Goal: Book appointment/travel/reservation

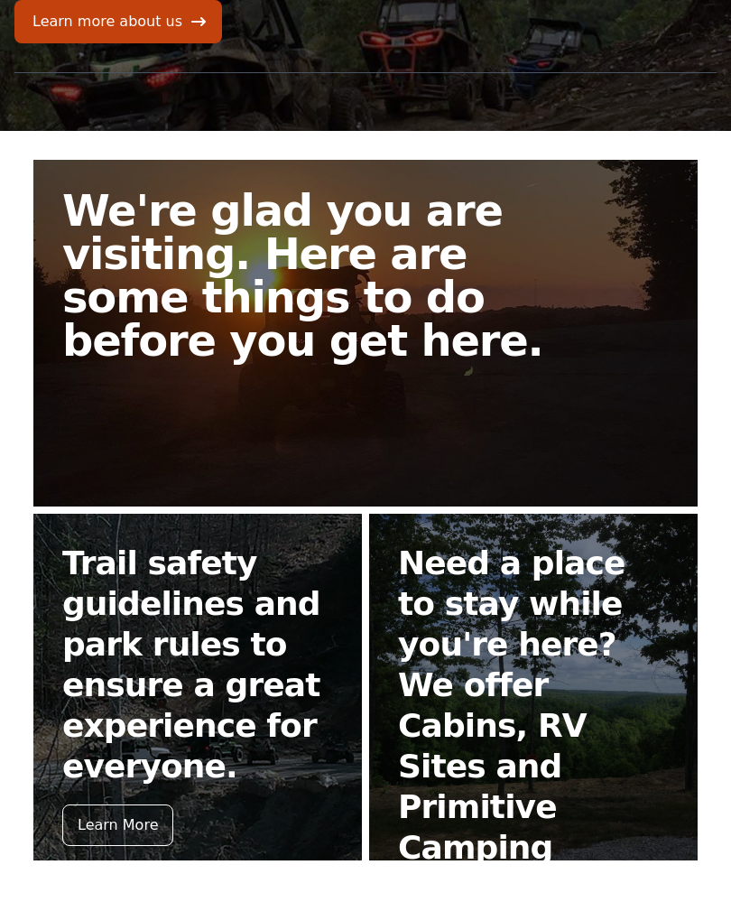
scroll to position [352, 0]
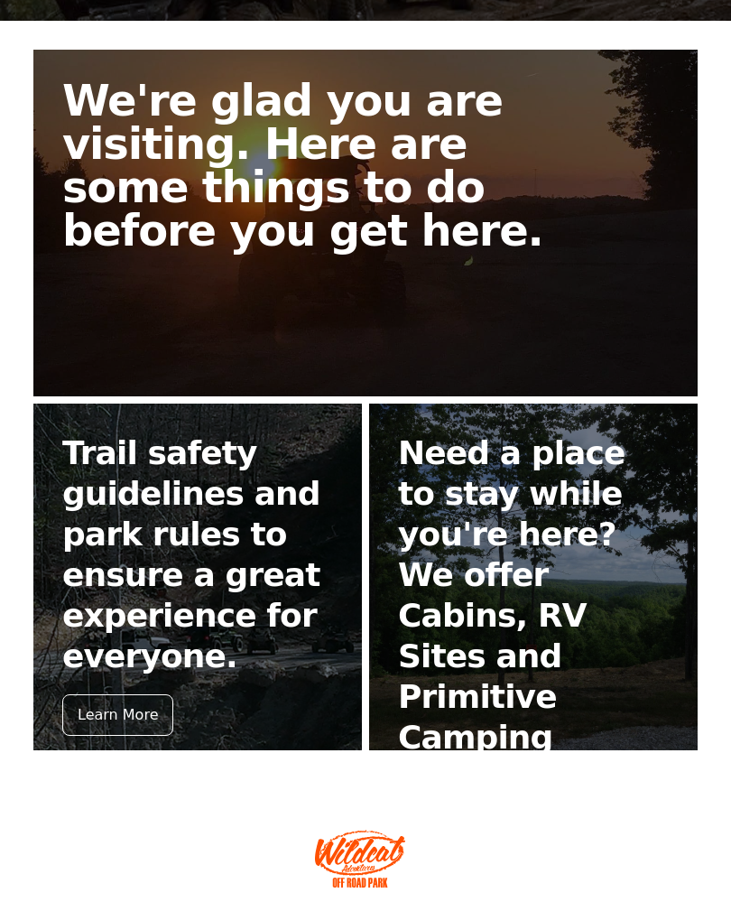
click at [446, 776] on div "Book Now" at bounding box center [449, 797] width 103 height 42
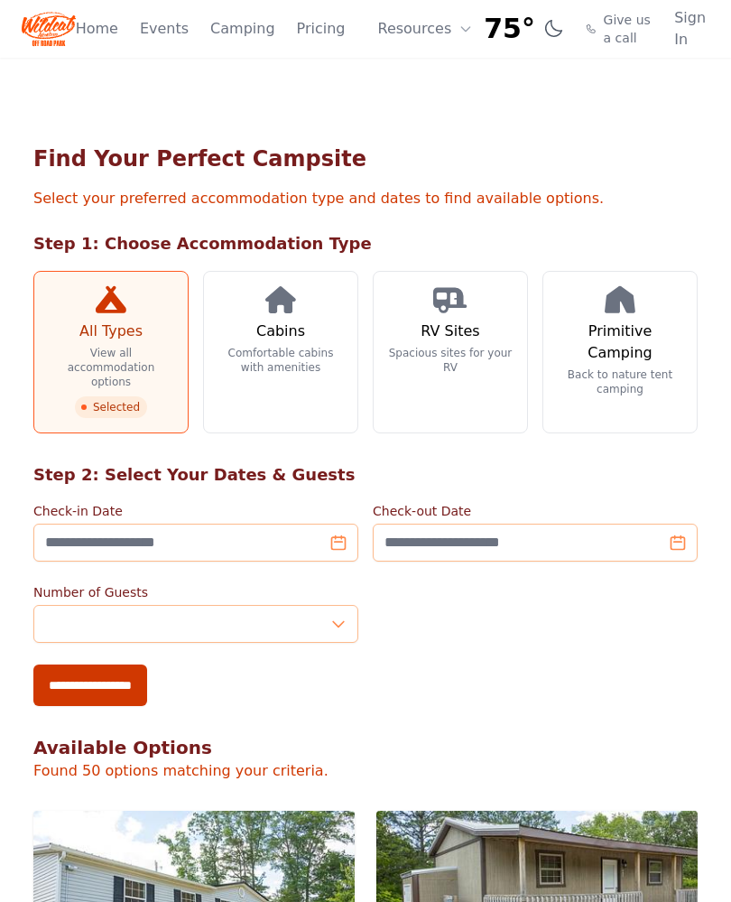
click at [231, 39] on link "Camping" at bounding box center [242, 29] width 64 height 22
click at [157, 30] on link "Events" at bounding box center [164, 29] width 49 height 22
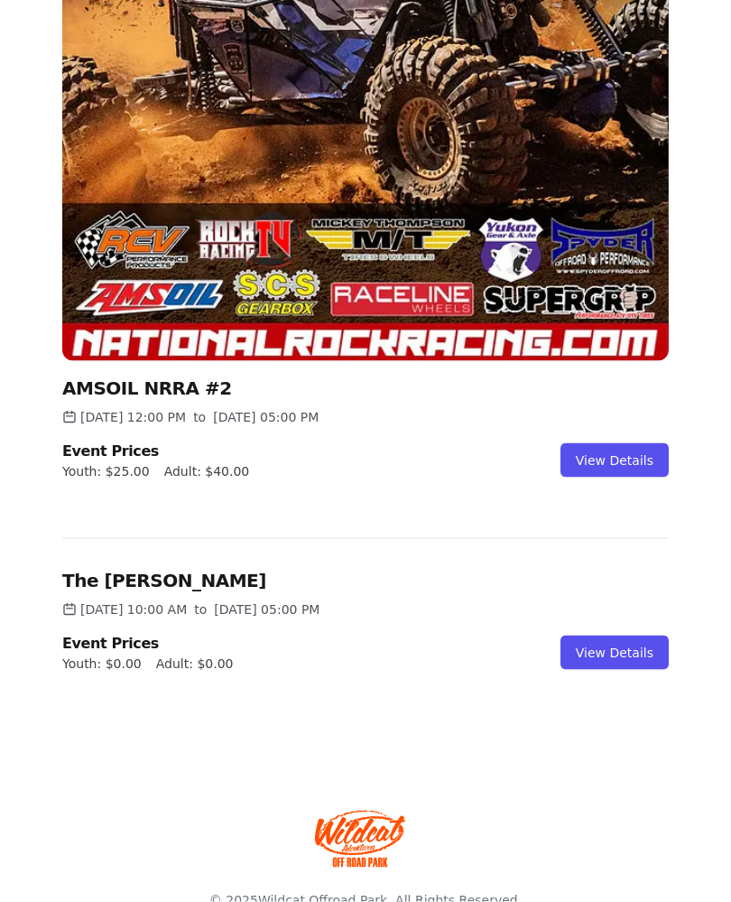
scroll to position [698, 0]
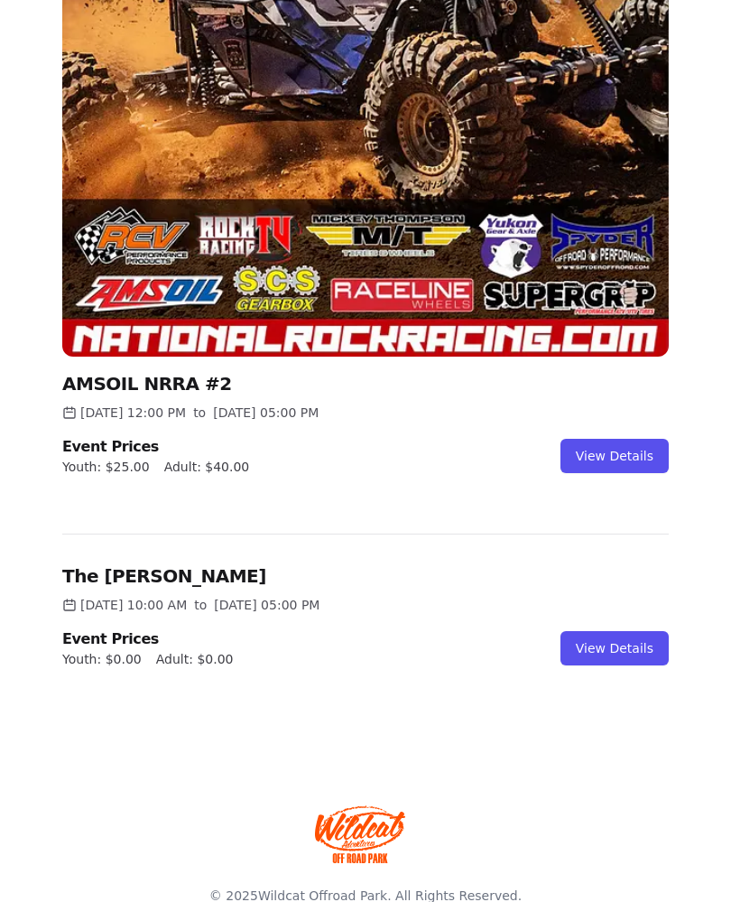
click at [627, 650] on link "View Details" at bounding box center [615, 648] width 108 height 34
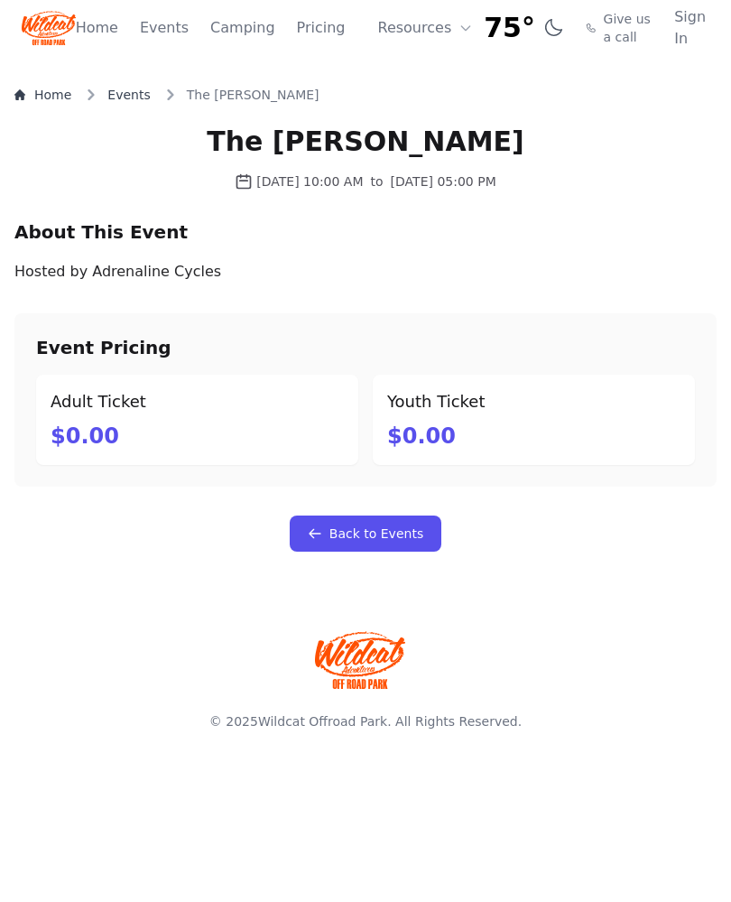
click at [414, 30] on button "Resources" at bounding box center [425, 29] width 117 height 36
click at [321, 33] on link "Pricing" at bounding box center [321, 29] width 49 height 22
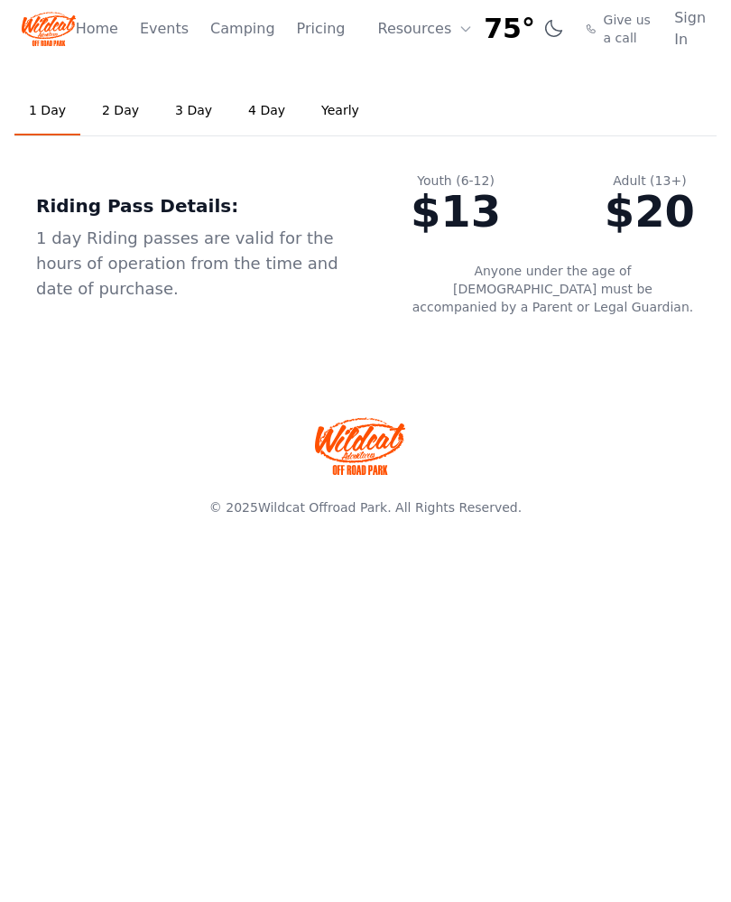
click at [119, 112] on link "2 Day" at bounding box center [121, 111] width 66 height 49
click at [195, 114] on link "3 Day" at bounding box center [194, 111] width 66 height 49
click at [413, 25] on button "Resources" at bounding box center [425, 29] width 117 height 36
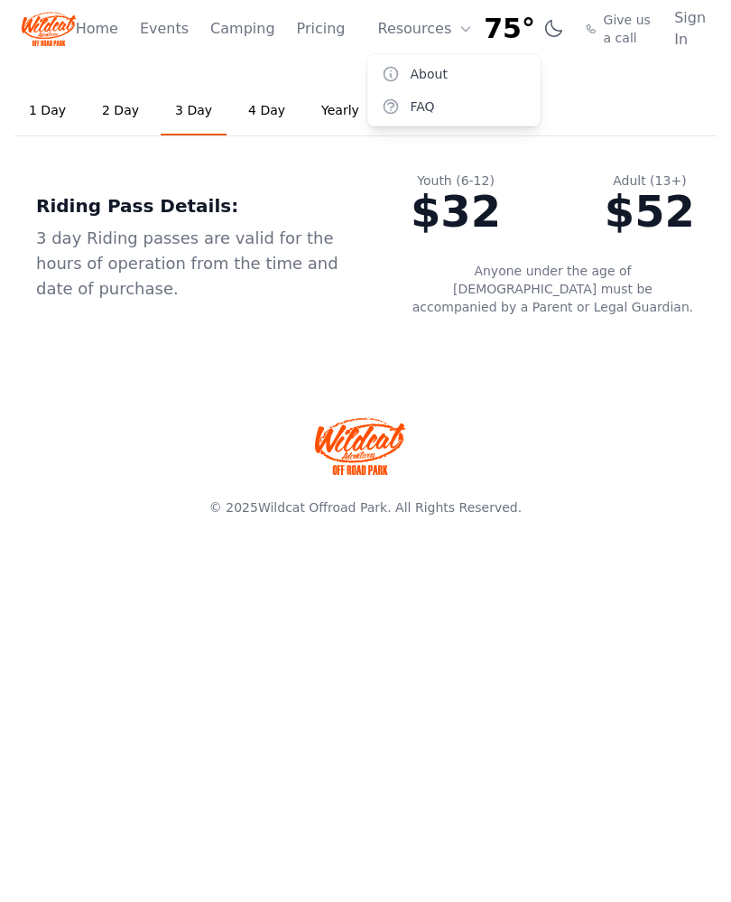
click at [406, 64] on link "About" at bounding box center [453, 74] width 173 height 33
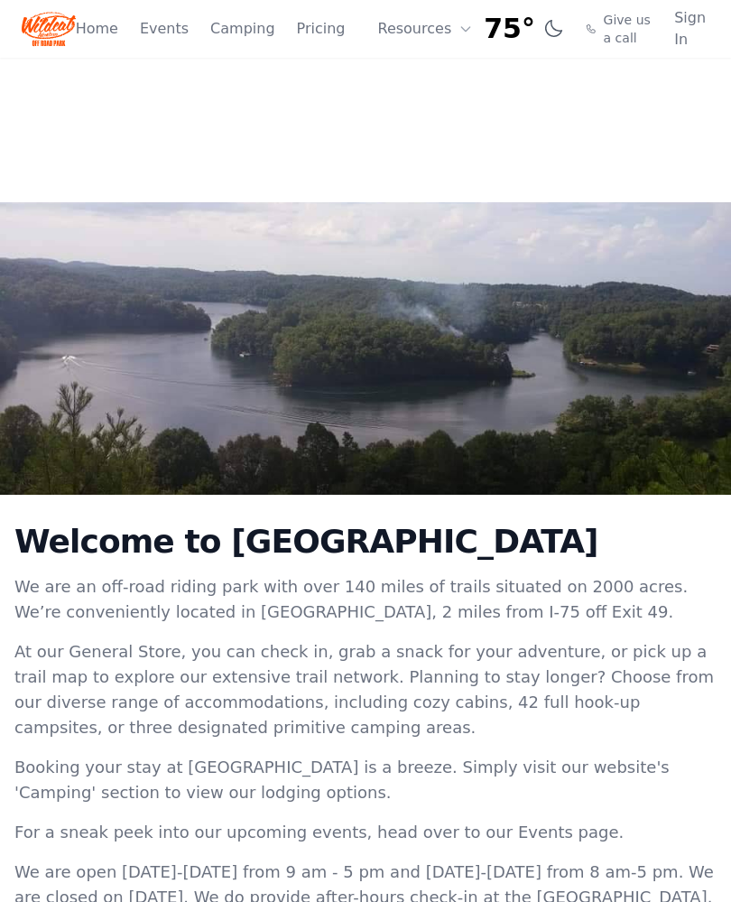
click at [391, 33] on button "Resources" at bounding box center [425, 29] width 117 height 36
click at [401, 107] on link "FAQ" at bounding box center [453, 106] width 173 height 33
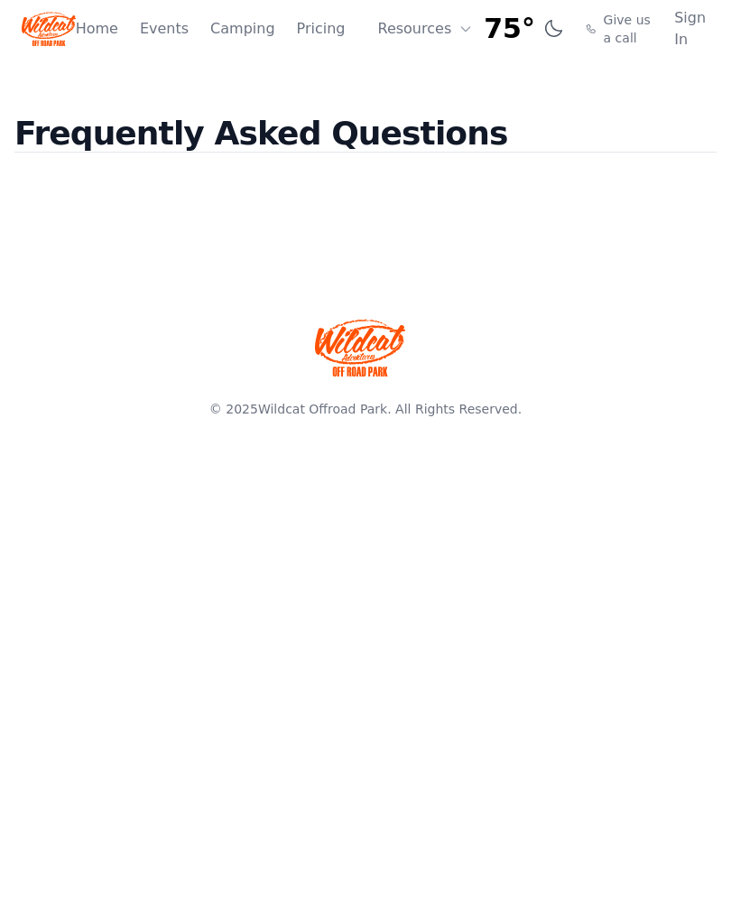
click at [305, 31] on link "Pricing" at bounding box center [321, 29] width 49 height 22
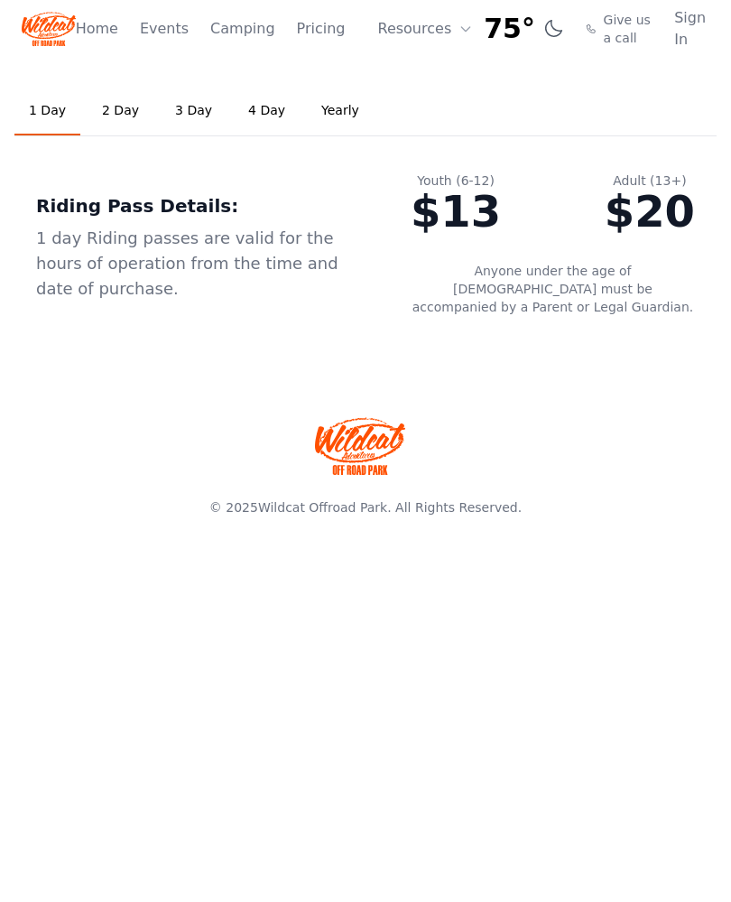
click at [242, 30] on link "Camping" at bounding box center [242, 29] width 64 height 22
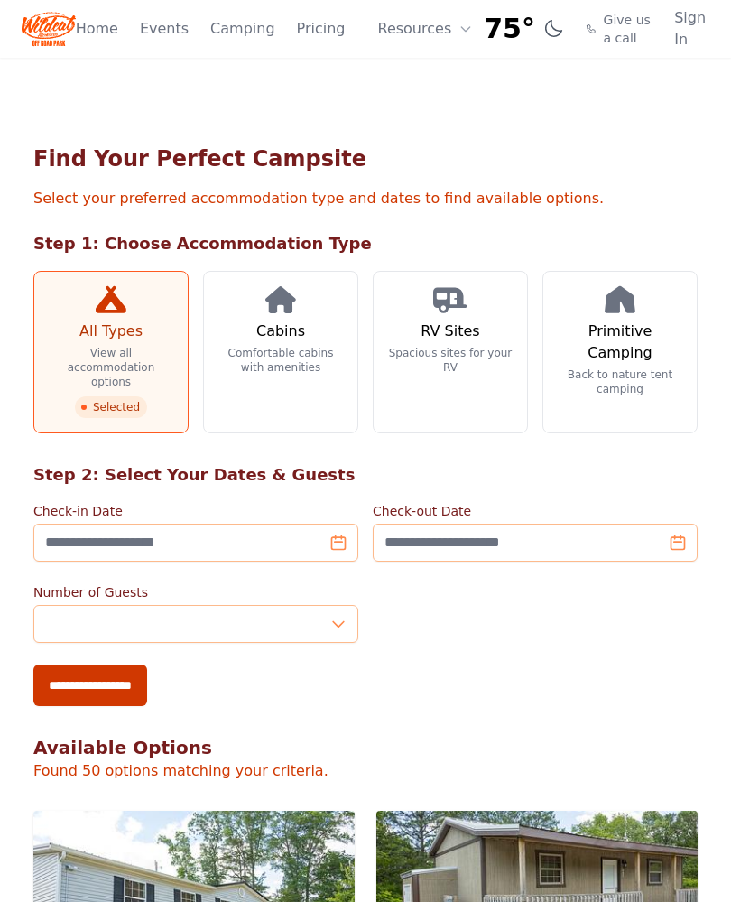
click at [422, 327] on h3 "RV Sites" at bounding box center [450, 332] width 59 height 22
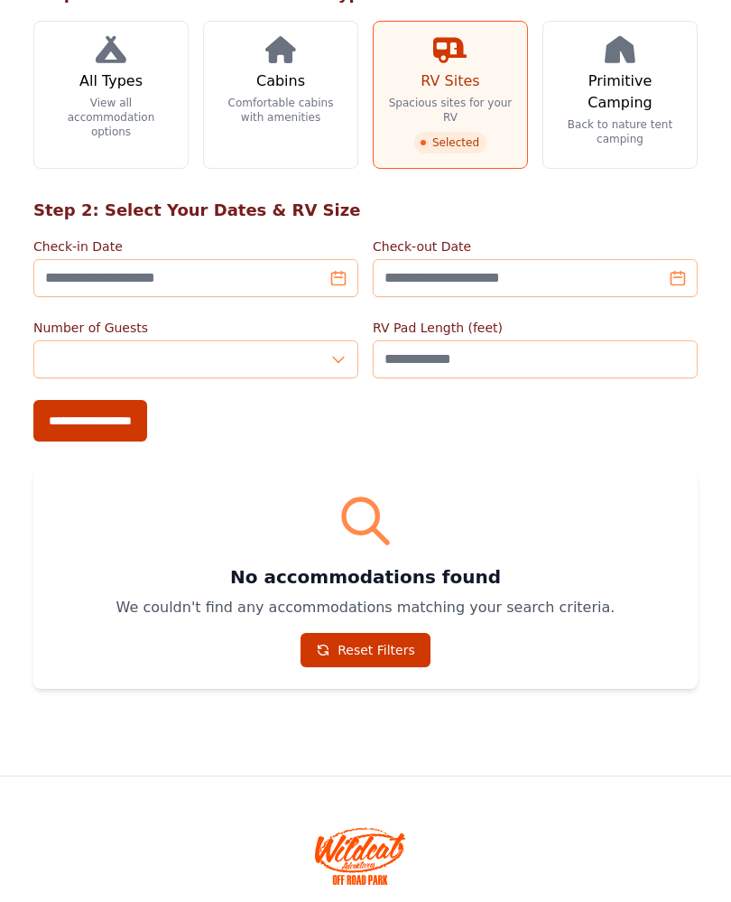
scroll to position [273, 0]
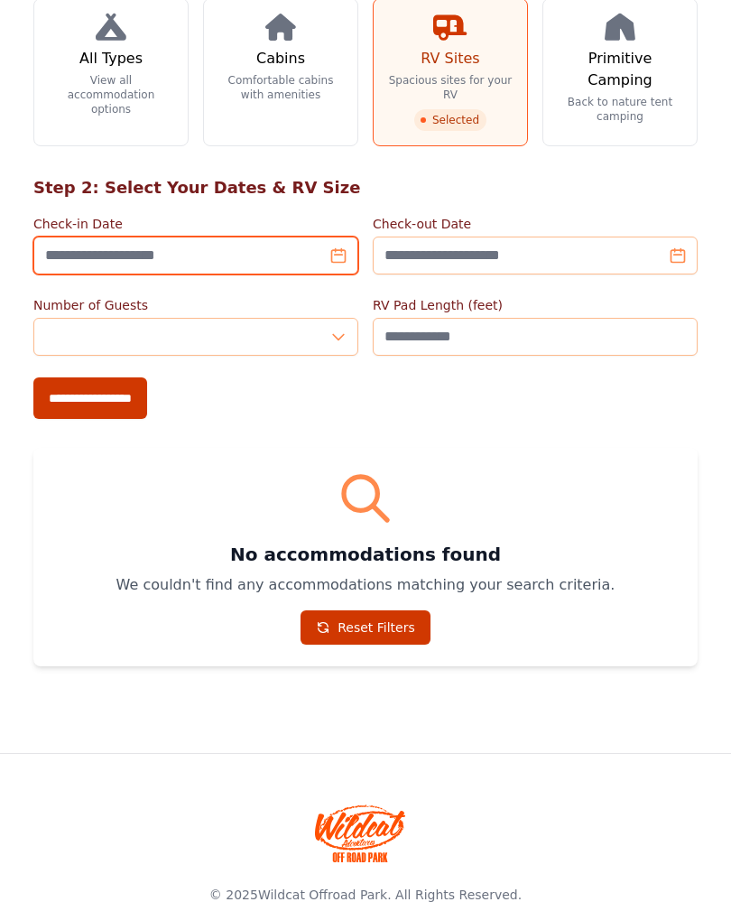
click at [337, 257] on input "Check-in Date" at bounding box center [195, 256] width 325 height 38
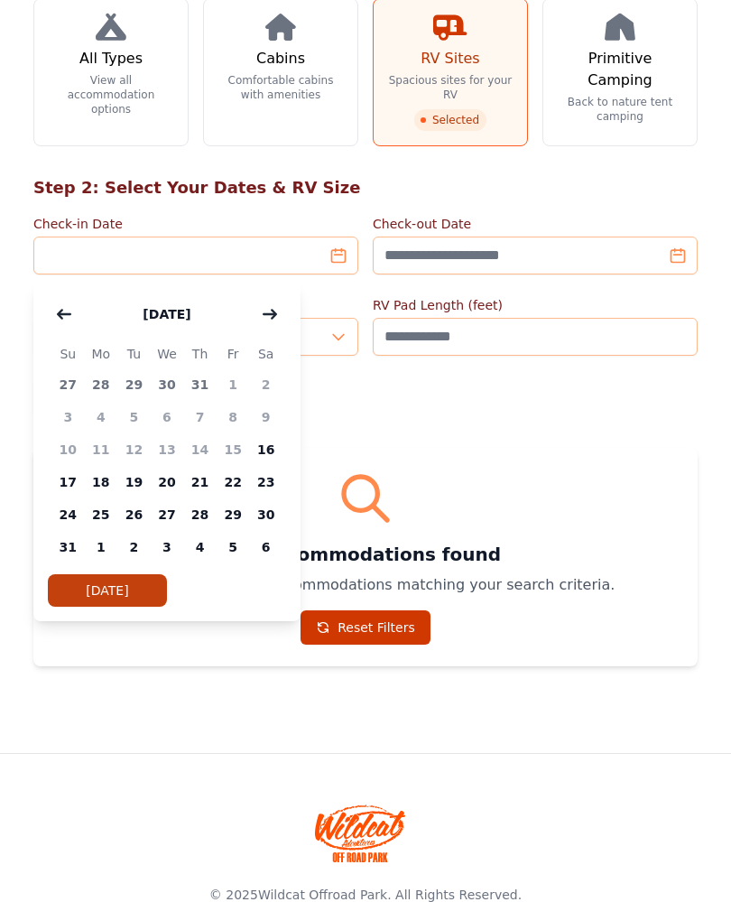
click at [260, 307] on button "button" at bounding box center [270, 314] width 33 height 36
click at [267, 317] on icon "button" at bounding box center [270, 314] width 14 height 14
click at [265, 324] on button "button" at bounding box center [270, 314] width 33 height 36
click at [269, 325] on button "button" at bounding box center [270, 314] width 33 height 36
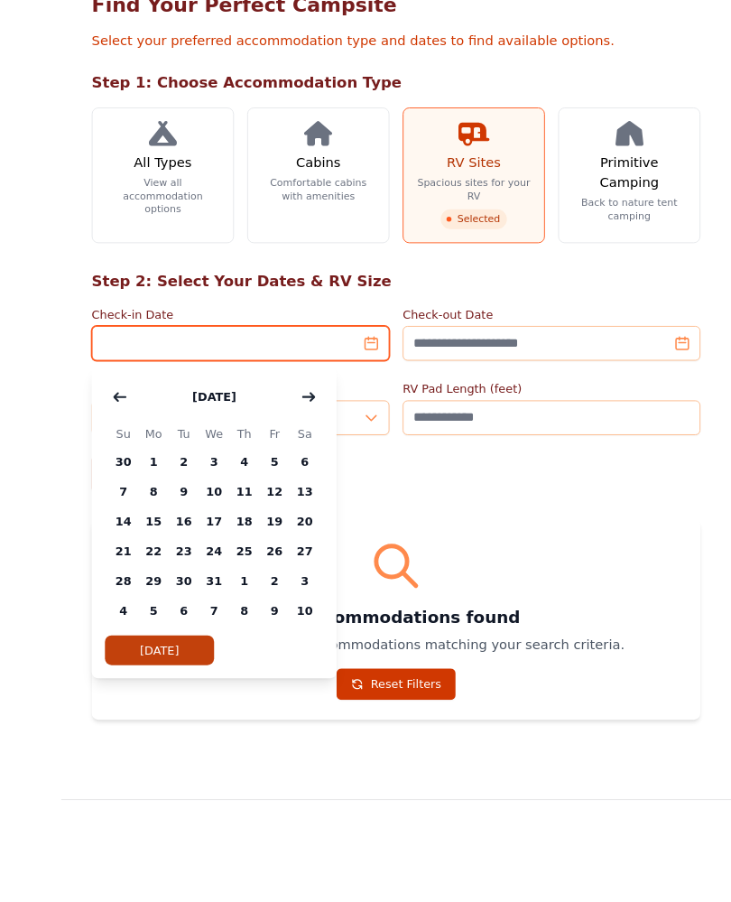
scroll to position [144, 0]
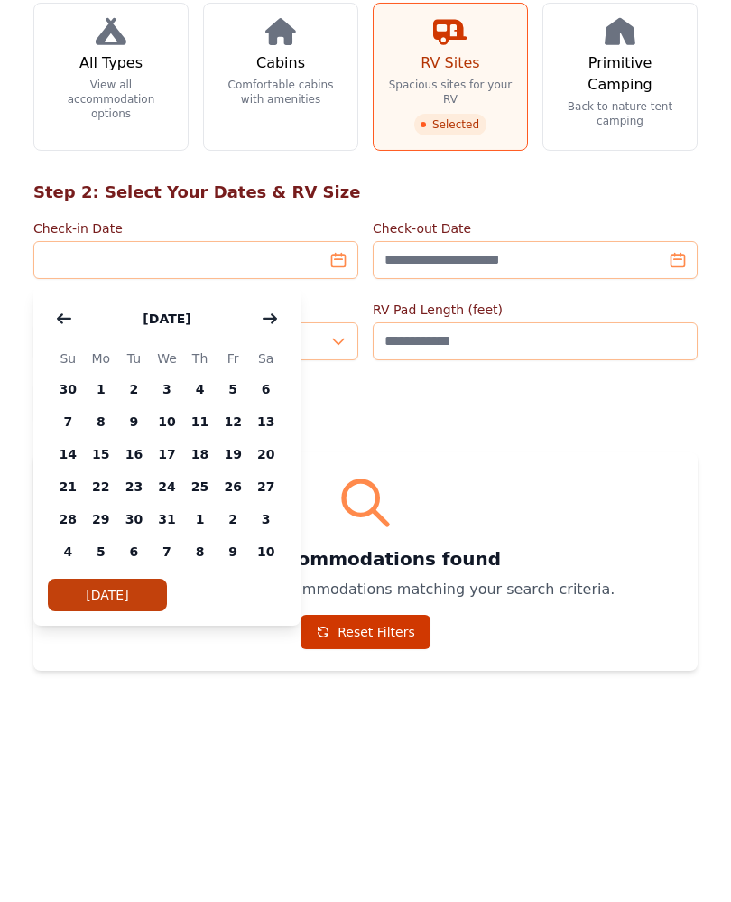
click at [268, 425] on button "button" at bounding box center [270, 443] width 33 height 36
click at [257, 425] on button "button" at bounding box center [270, 443] width 33 height 36
click at [265, 436] on icon "button" at bounding box center [270, 443] width 14 height 14
click at [256, 425] on button "button" at bounding box center [270, 443] width 33 height 36
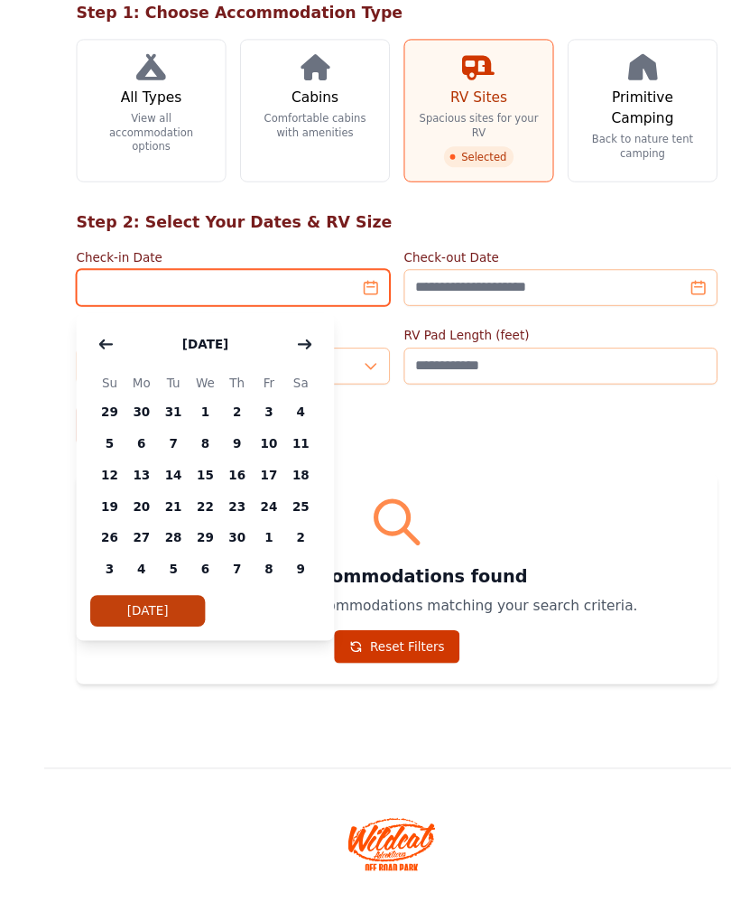
scroll to position [159, 0]
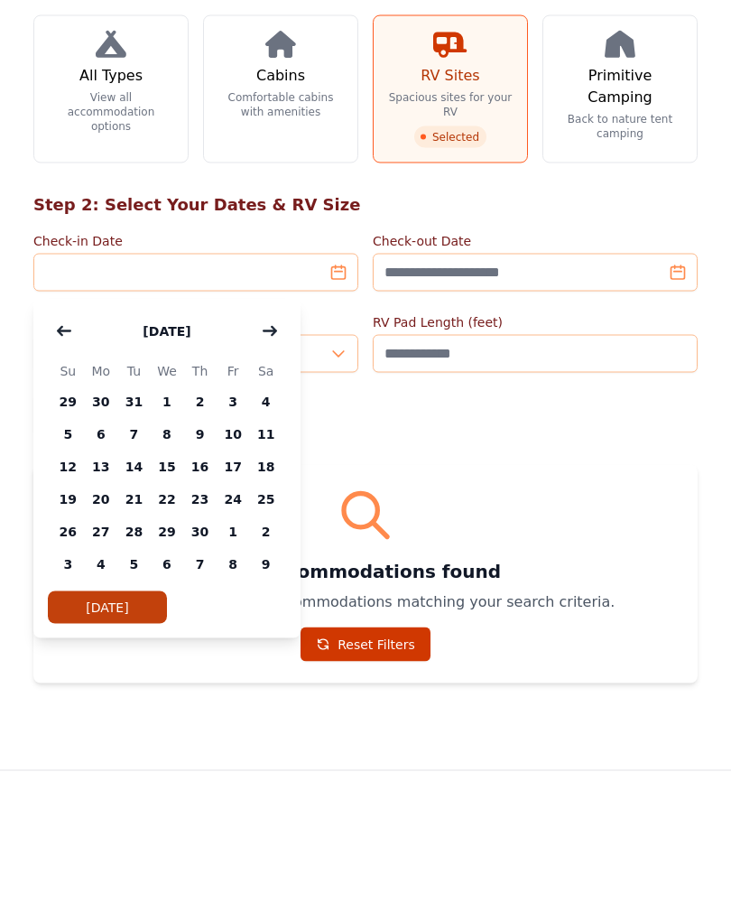
click at [128, 612] on span "28" at bounding box center [133, 628] width 33 height 33
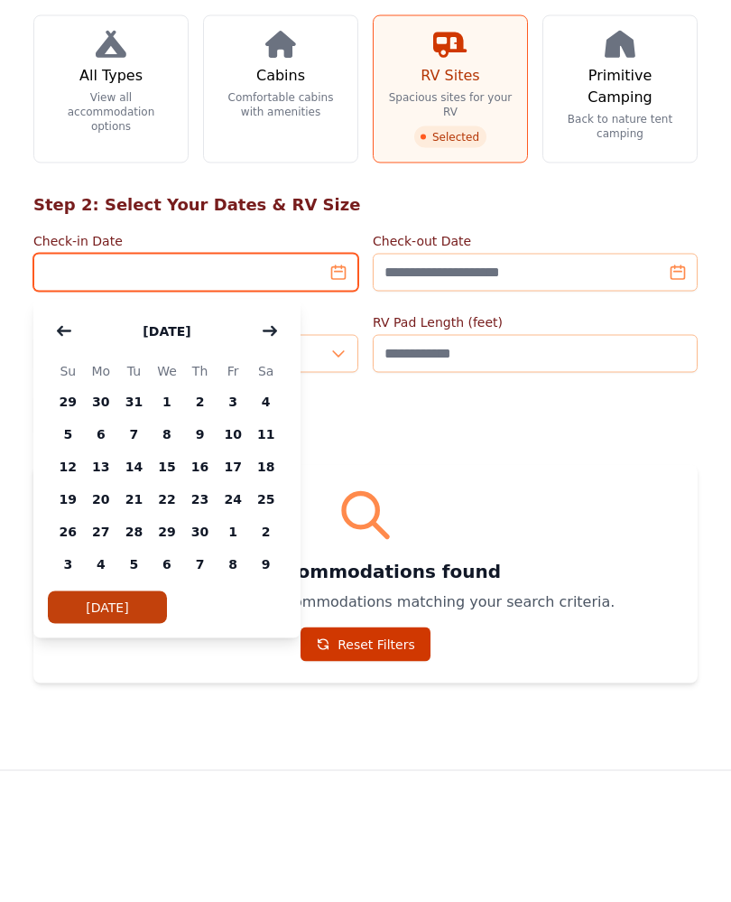
type input "**********"
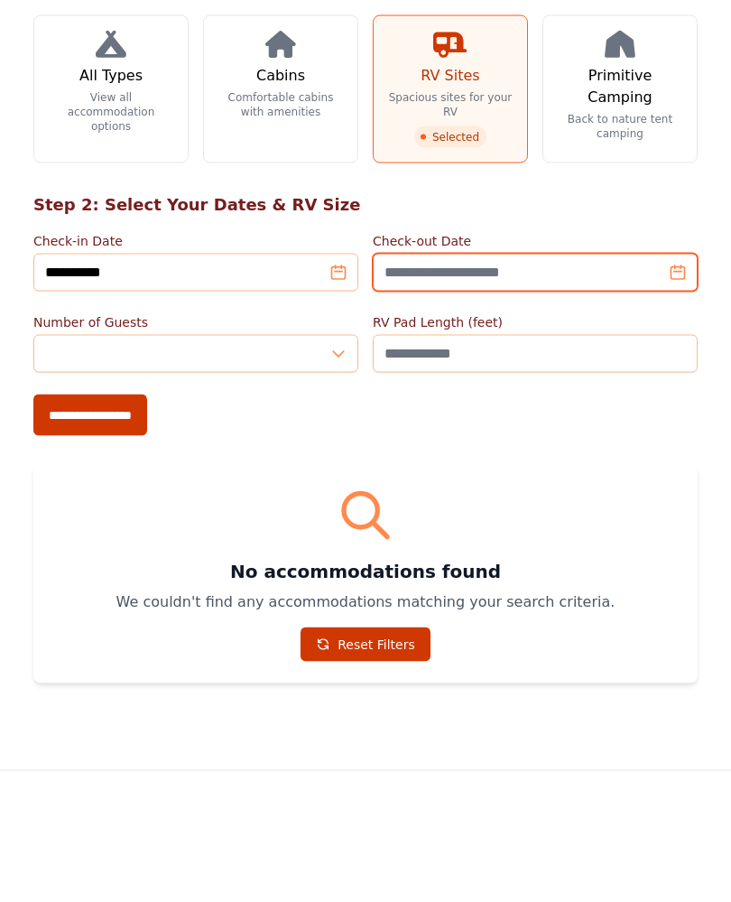
click at [669, 350] on input "Check-out Date" at bounding box center [535, 369] width 325 height 38
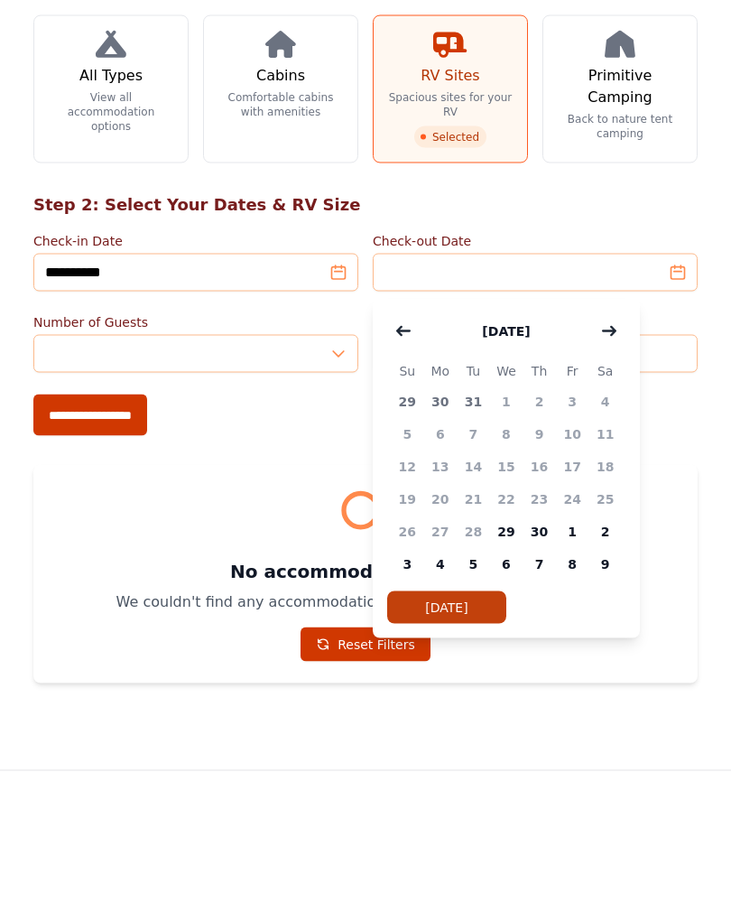
click at [572, 612] on span "1" at bounding box center [572, 628] width 33 height 33
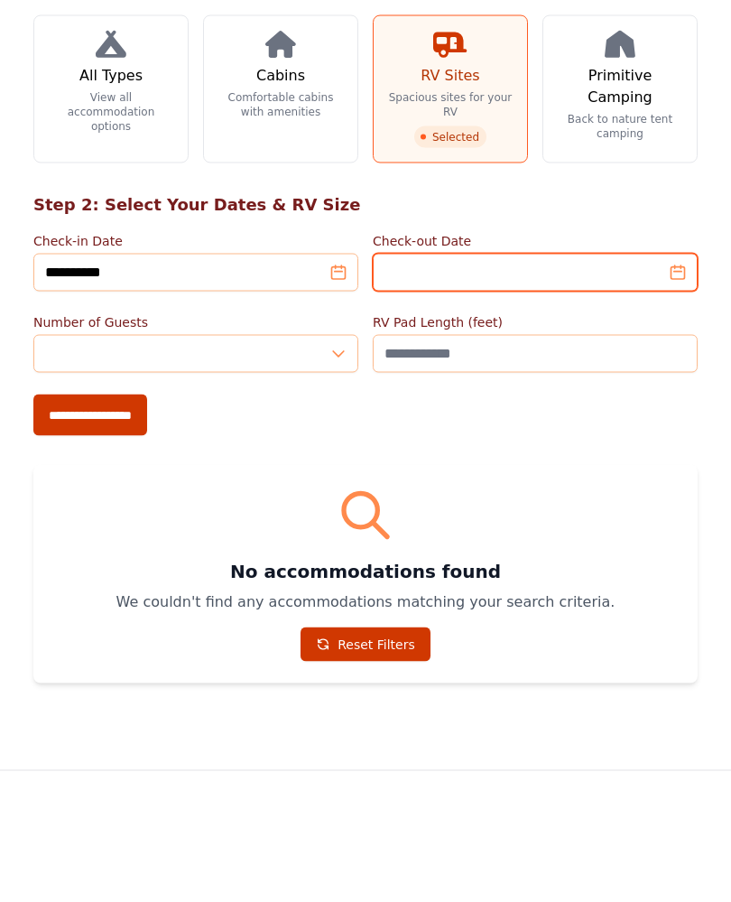
type input "**********"
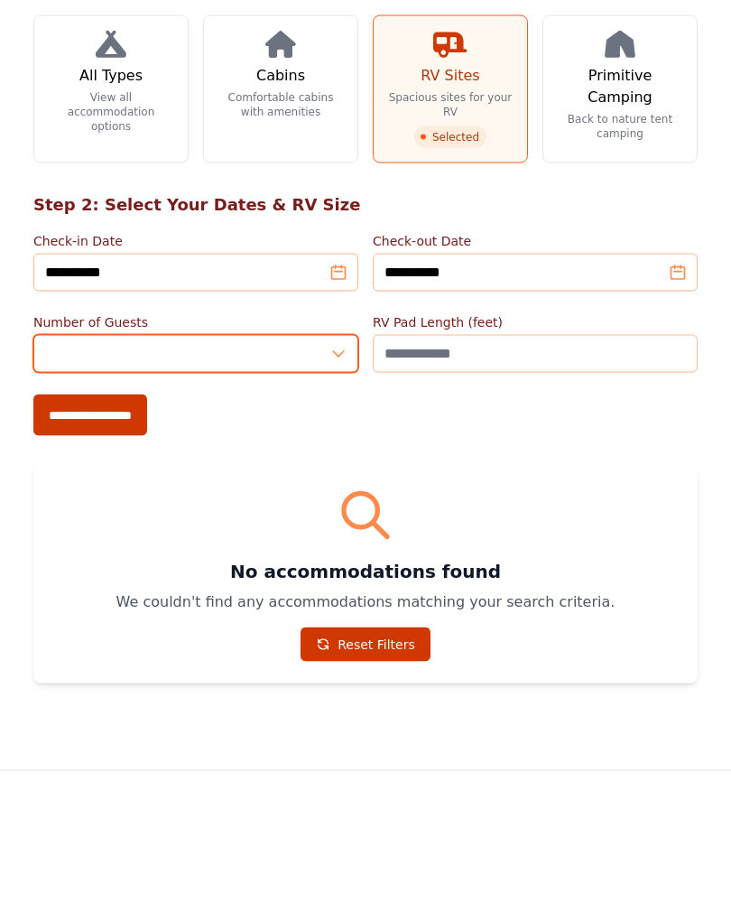
click at [341, 432] on input "*" at bounding box center [195, 451] width 325 height 38
click at [344, 432] on input "*" at bounding box center [195, 451] width 325 height 38
type input "*"
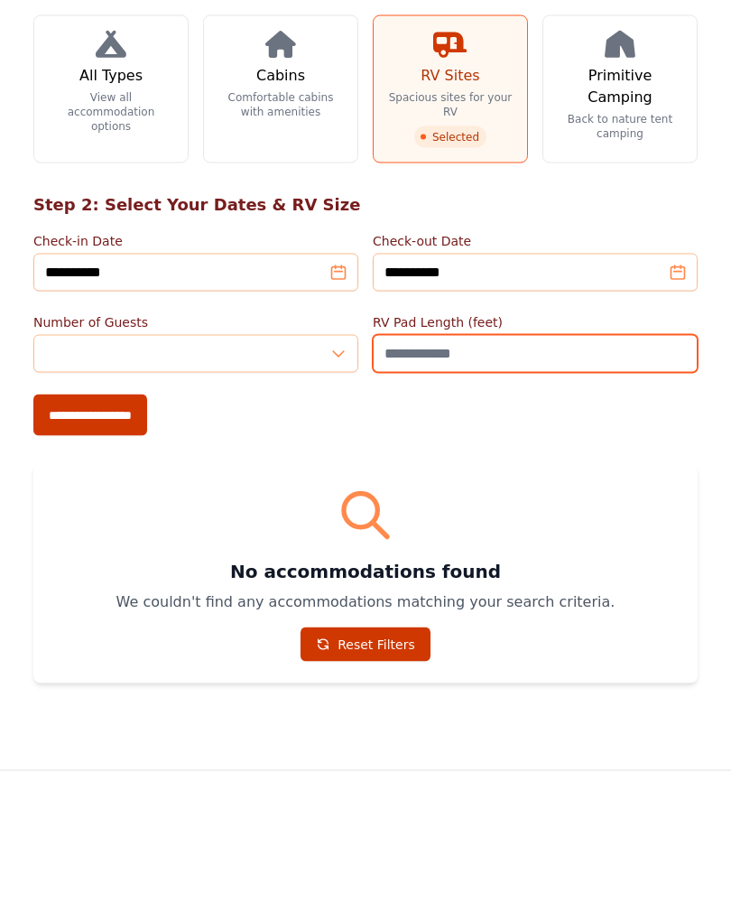
click at [465, 432] on input "RV Pad Length (feet)" at bounding box center [535, 451] width 325 height 38
type input "**"
click at [90, 491] on input "**********" at bounding box center [90, 512] width 114 height 42
type input "**********"
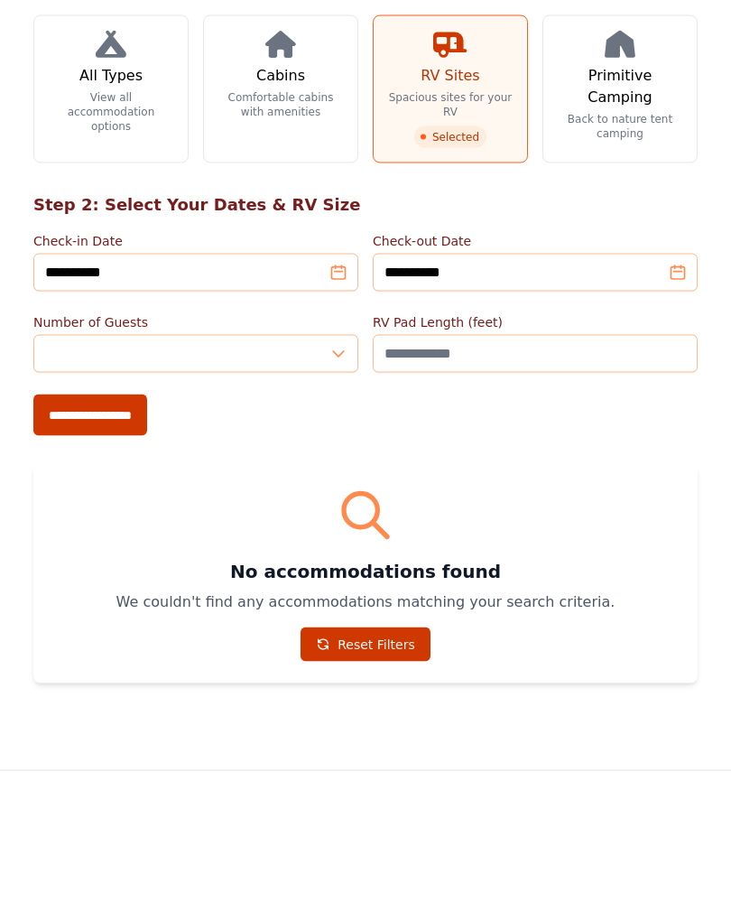
scroll to position [256, 0]
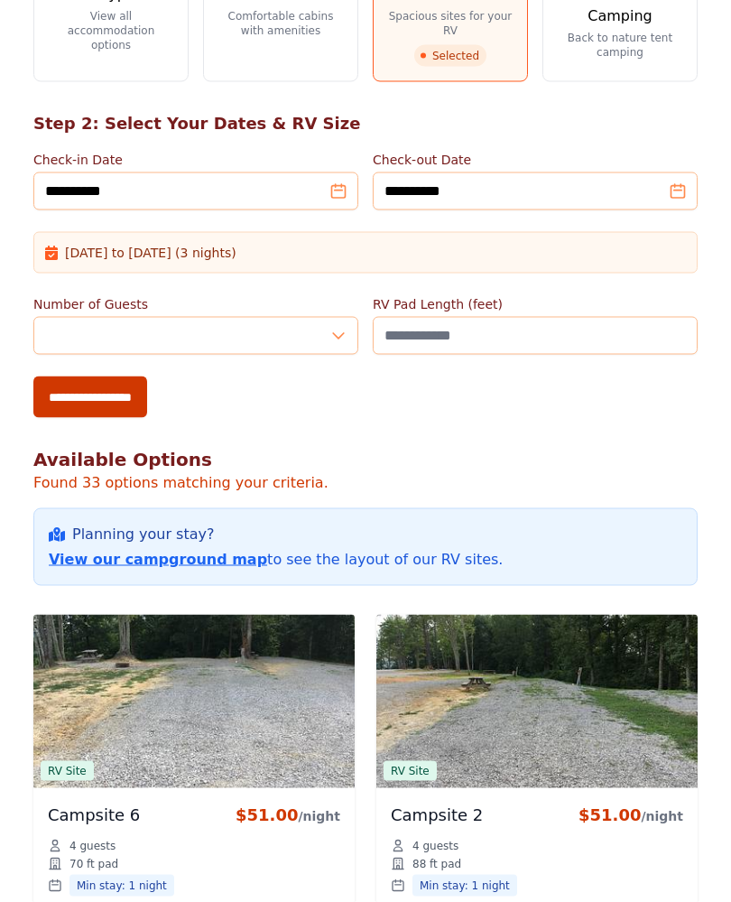
scroll to position [338, 0]
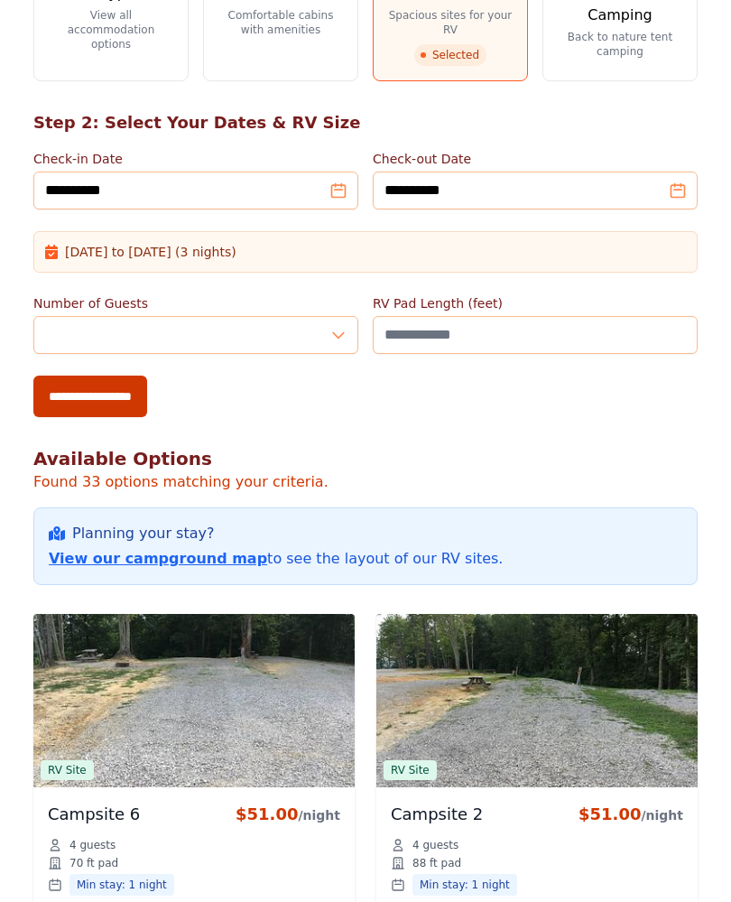
click at [114, 561] on link "View our campground map" at bounding box center [158, 558] width 219 height 17
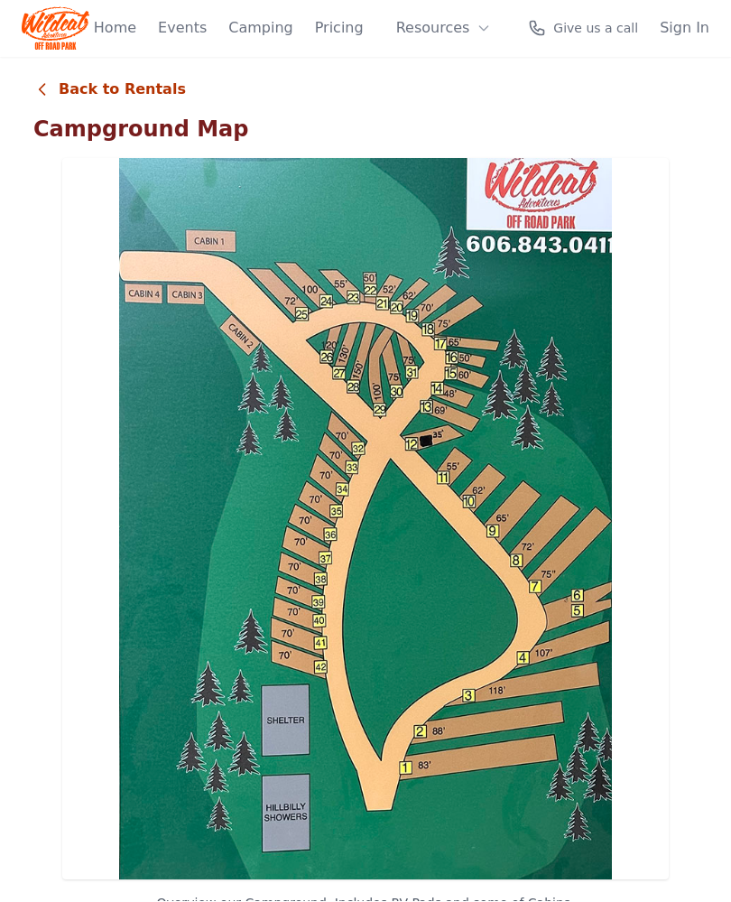
scroll to position [1, 0]
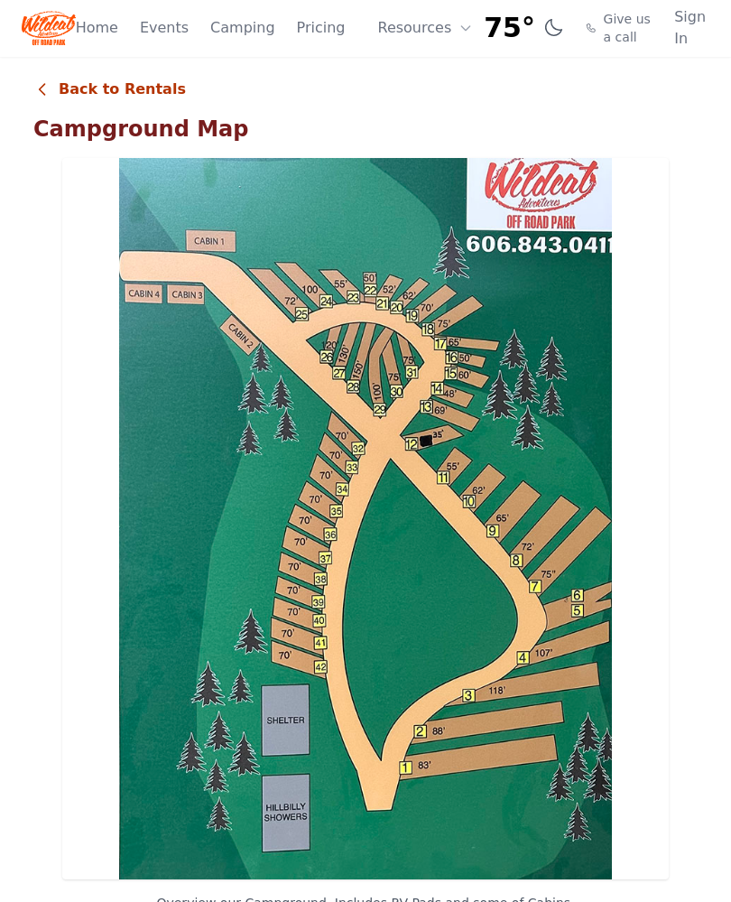
click at [405, 376] on img at bounding box center [365, 518] width 607 height 721
click at [91, 80] on link "Back to Rentals" at bounding box center [109, 90] width 153 height 22
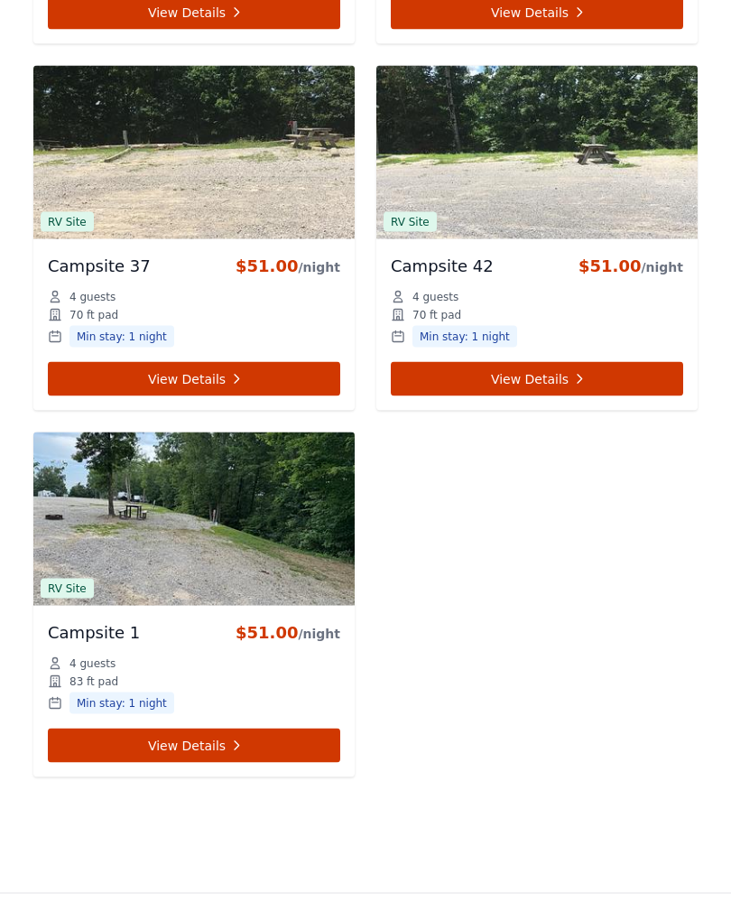
scroll to position [6385, 0]
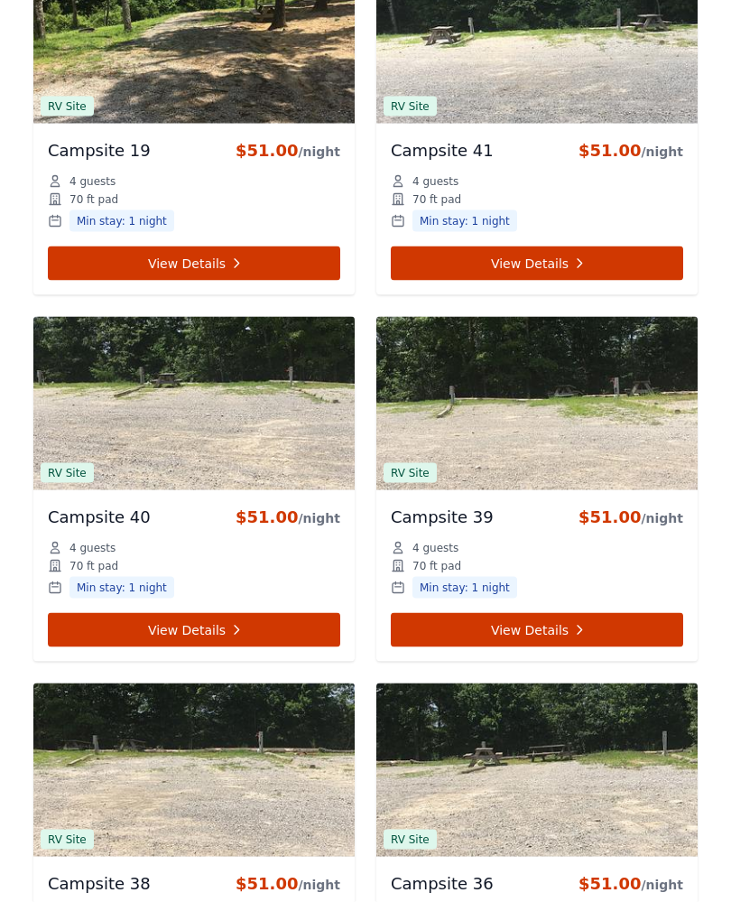
scroll to position [261, 0]
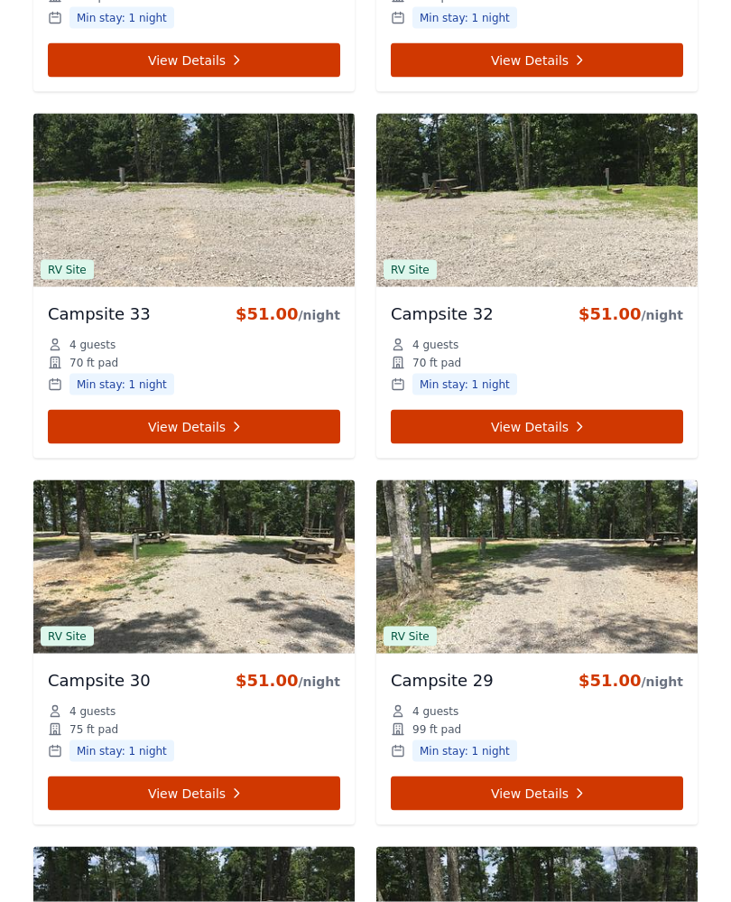
scroll to position [4505, 0]
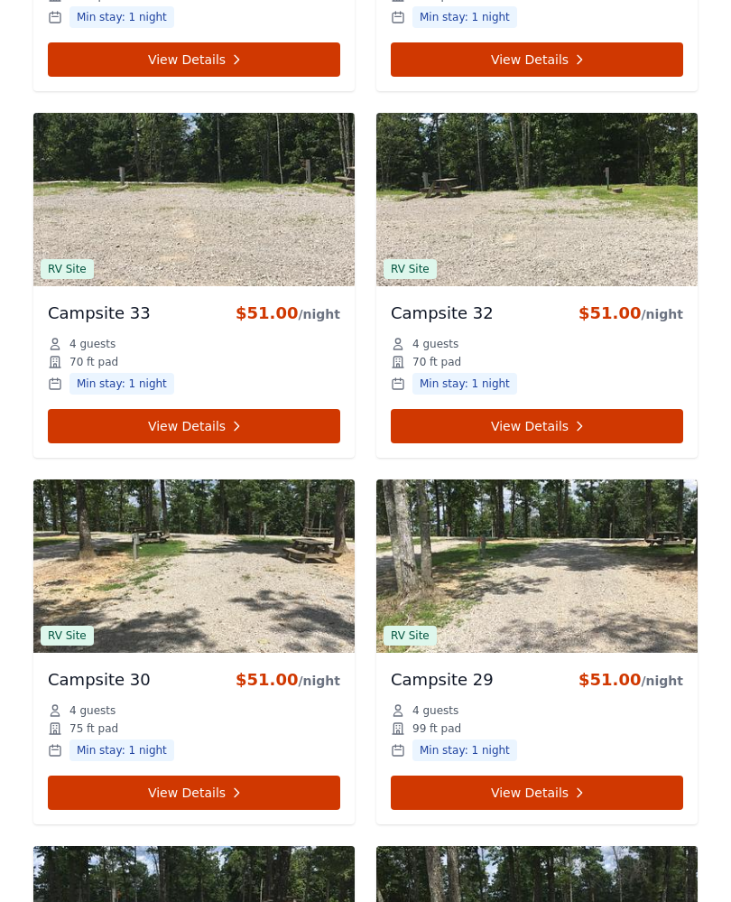
click at [132, 791] on link "View Details" at bounding box center [194, 793] width 293 height 34
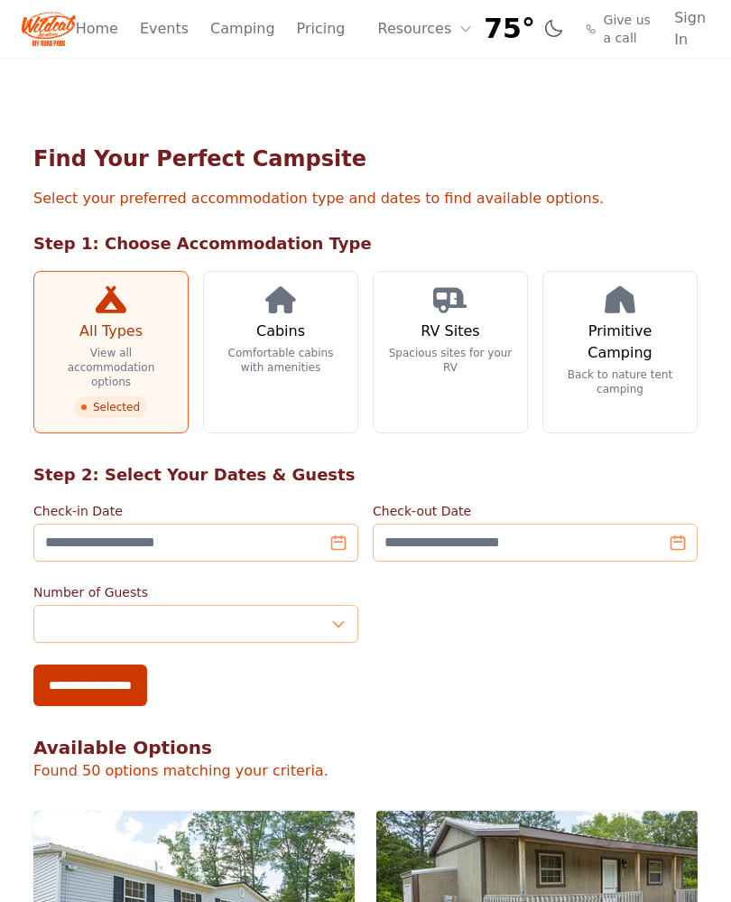
click at [97, 33] on link "Home" at bounding box center [97, 29] width 42 height 22
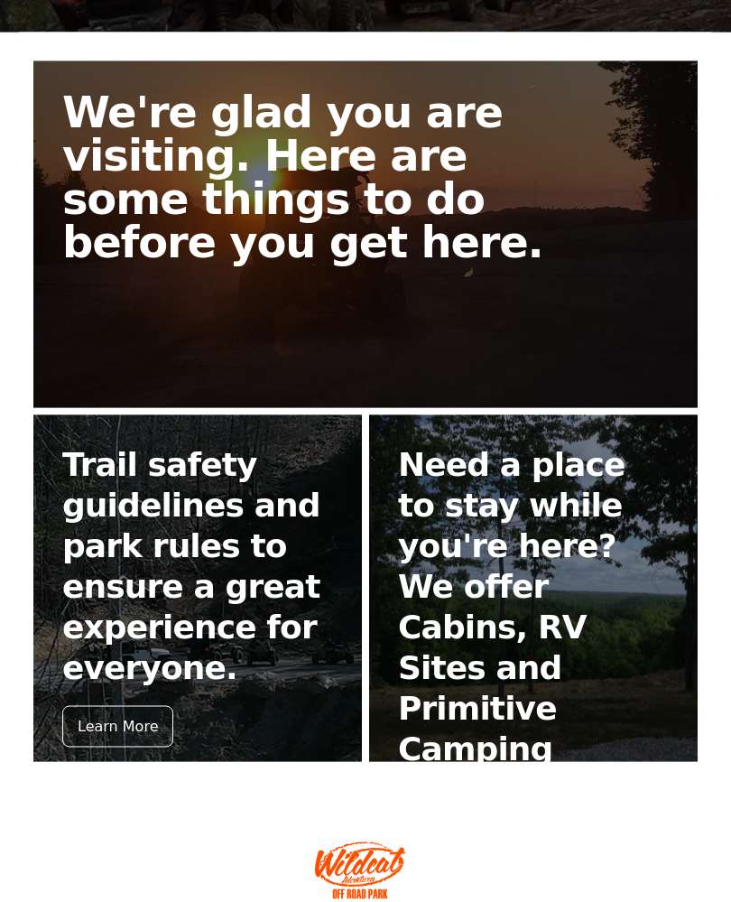
scroll to position [352, 0]
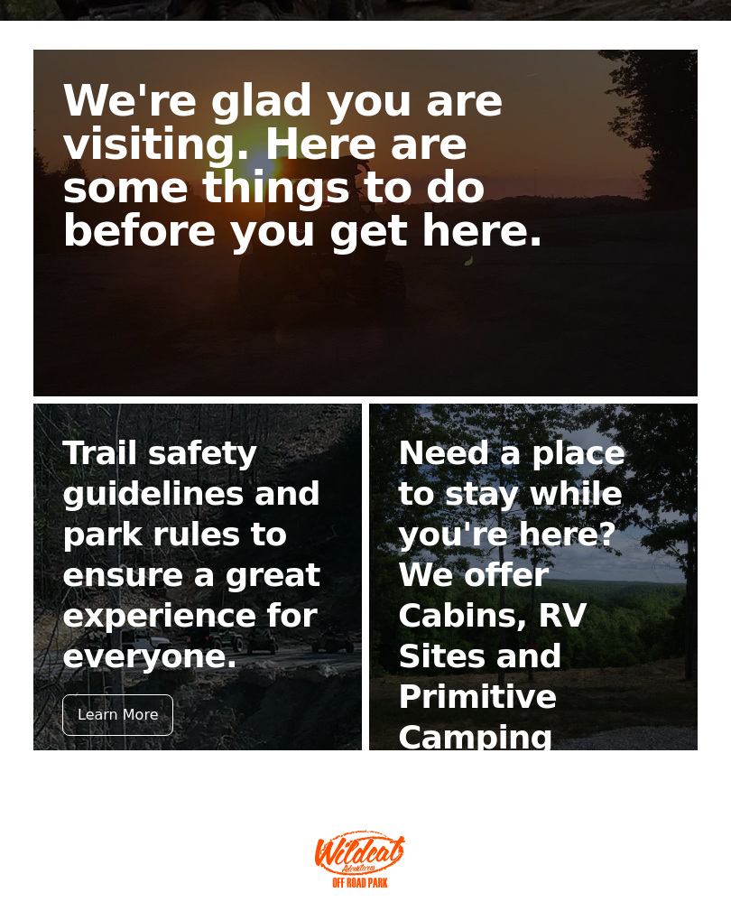
click at [91, 694] on div "Learn More" at bounding box center [117, 715] width 111 height 42
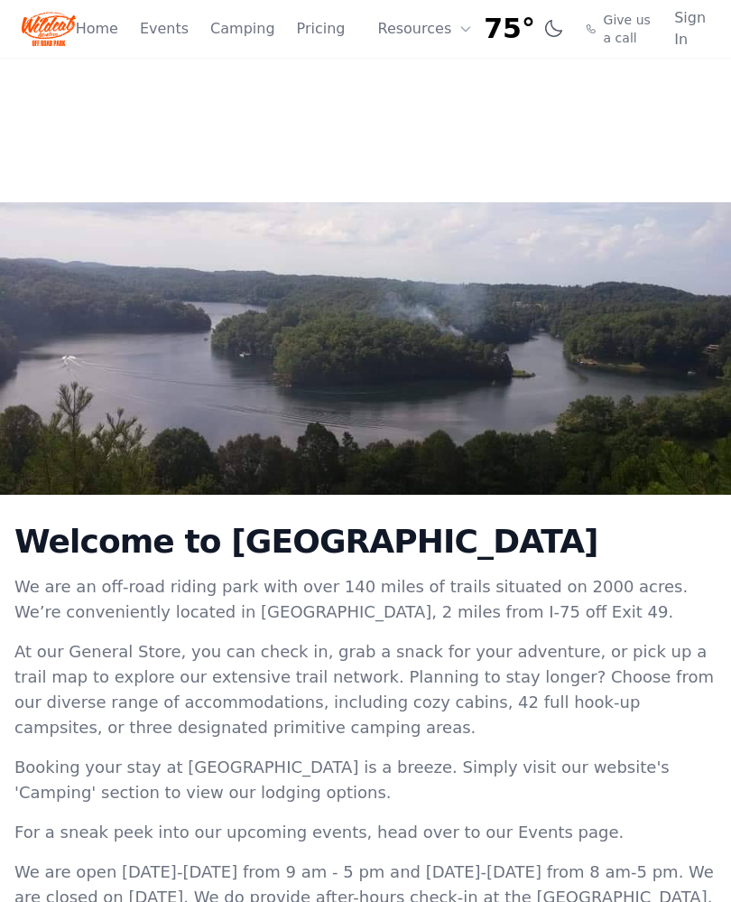
click at [607, 28] on span "Give us a call" at bounding box center [629, 29] width 50 height 36
click at [238, 23] on link "Camping" at bounding box center [242, 29] width 64 height 22
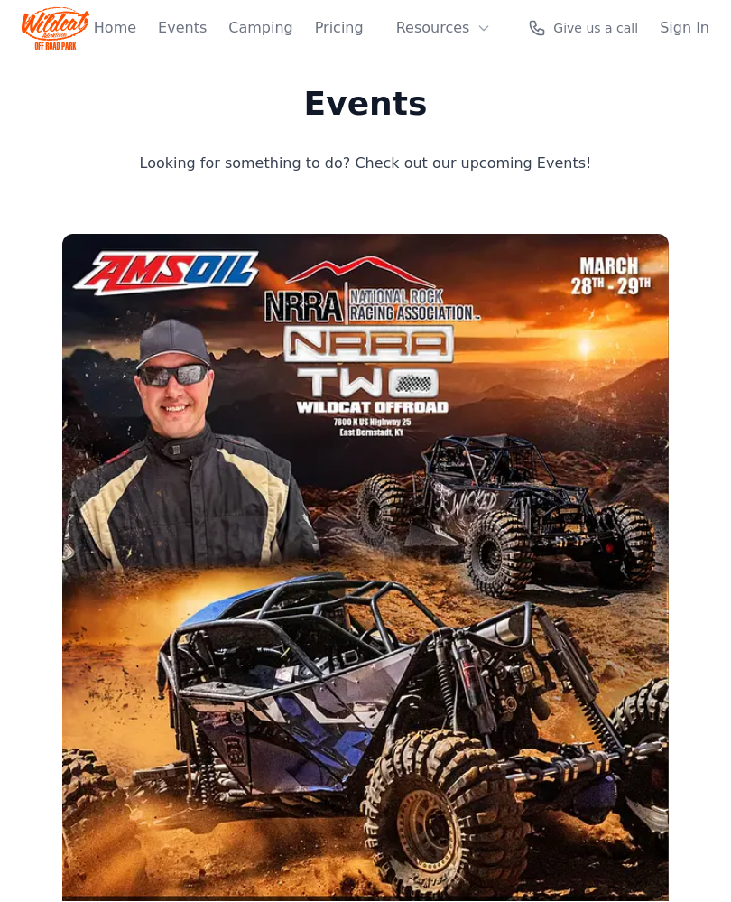
scroll to position [698, 0]
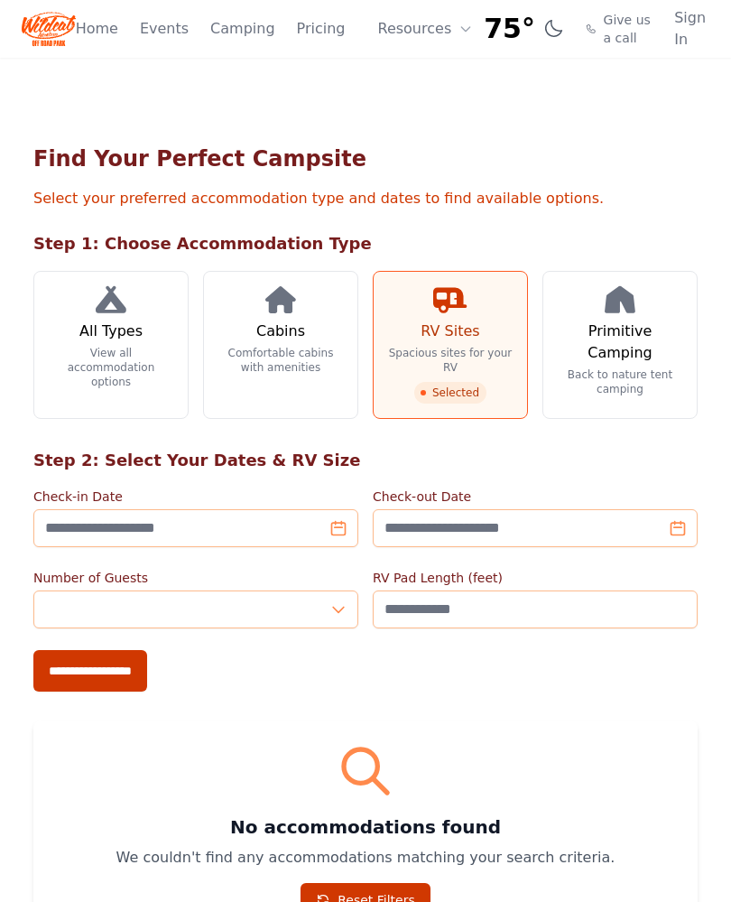
scroll to position [352, 0]
